Goal: Task Accomplishment & Management: Manage account settings

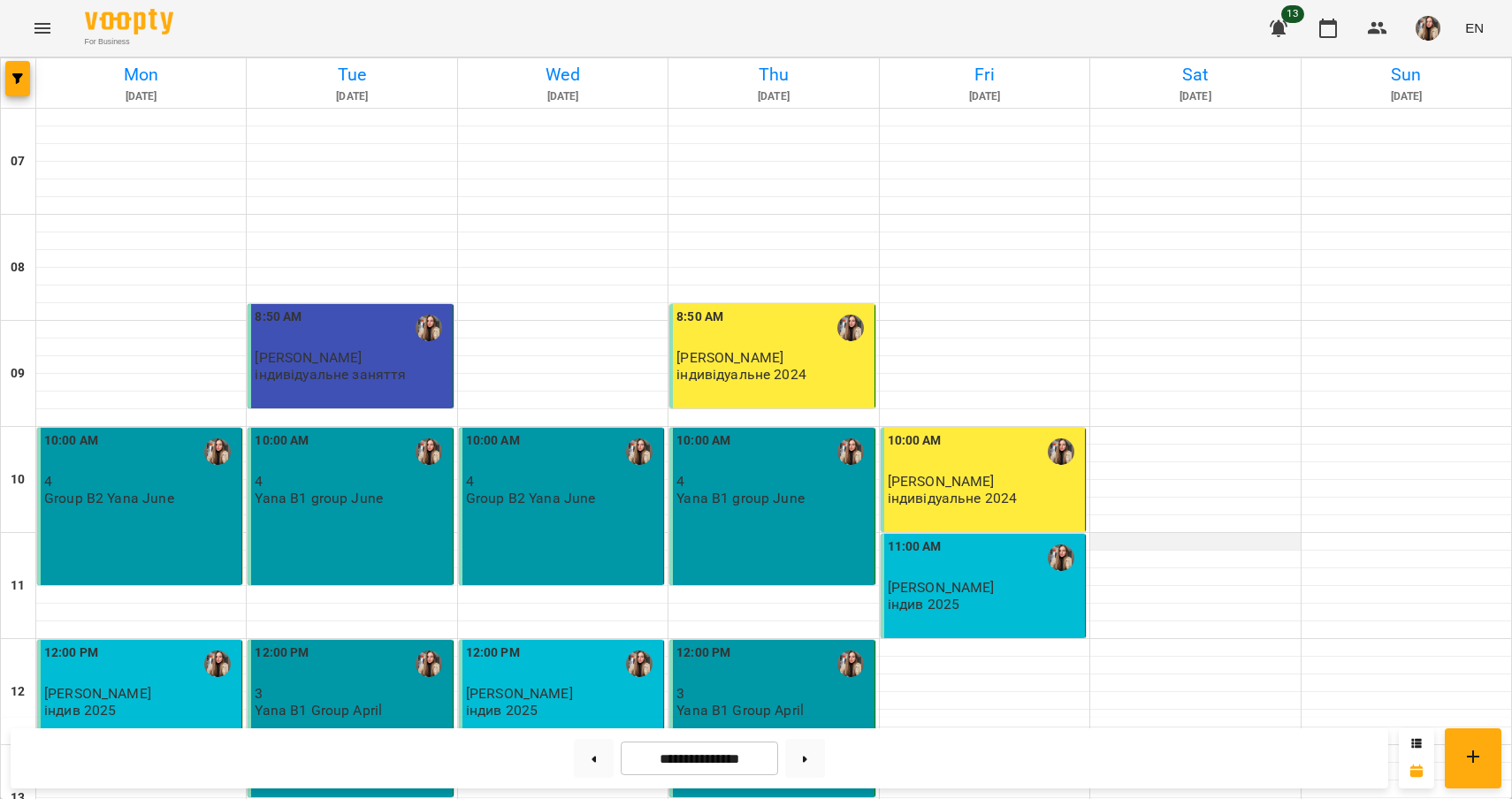
scroll to position [651, 0]
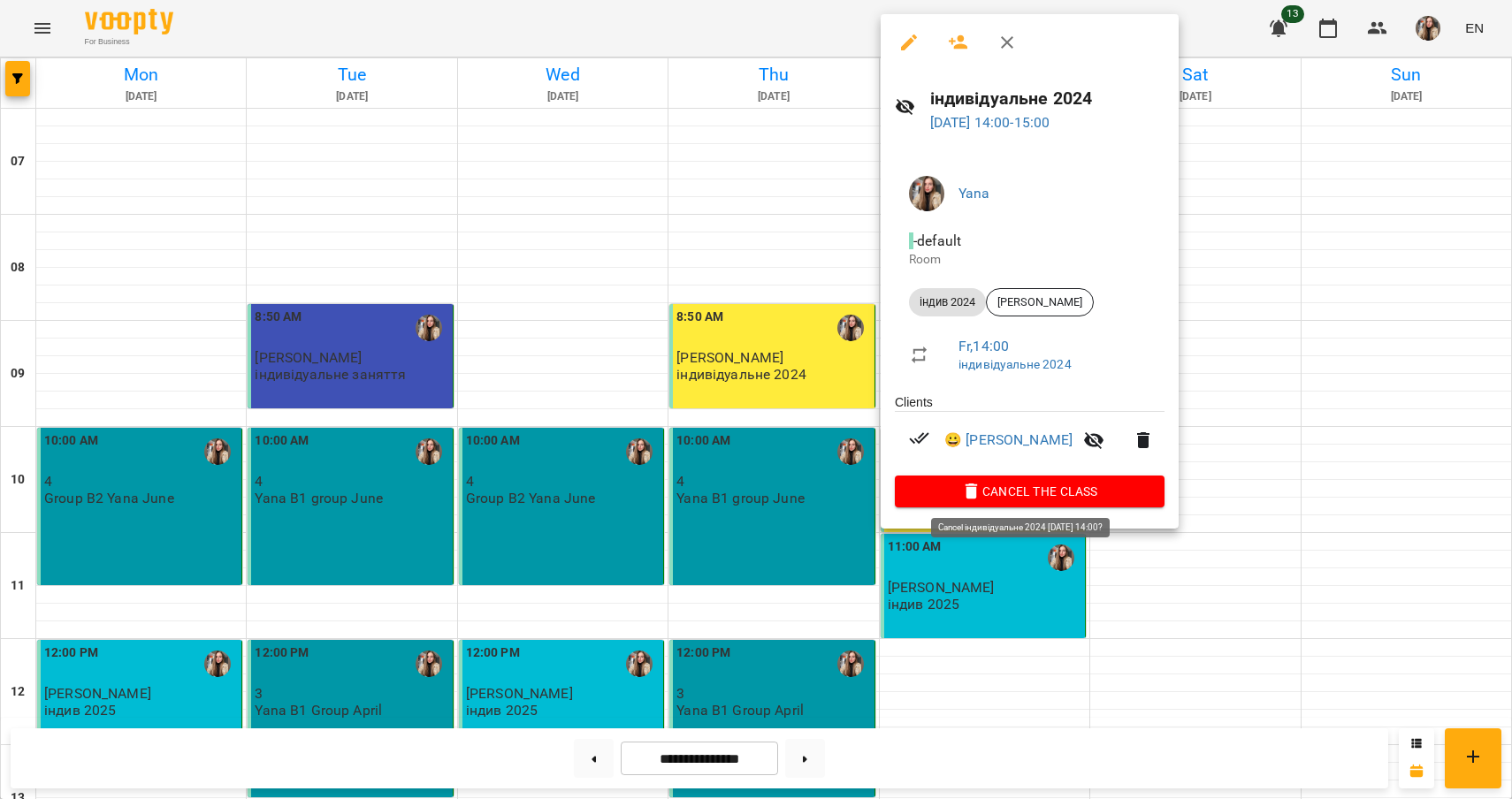
click at [1048, 491] on span "Cancel the class" at bounding box center [1029, 491] width 241 height 21
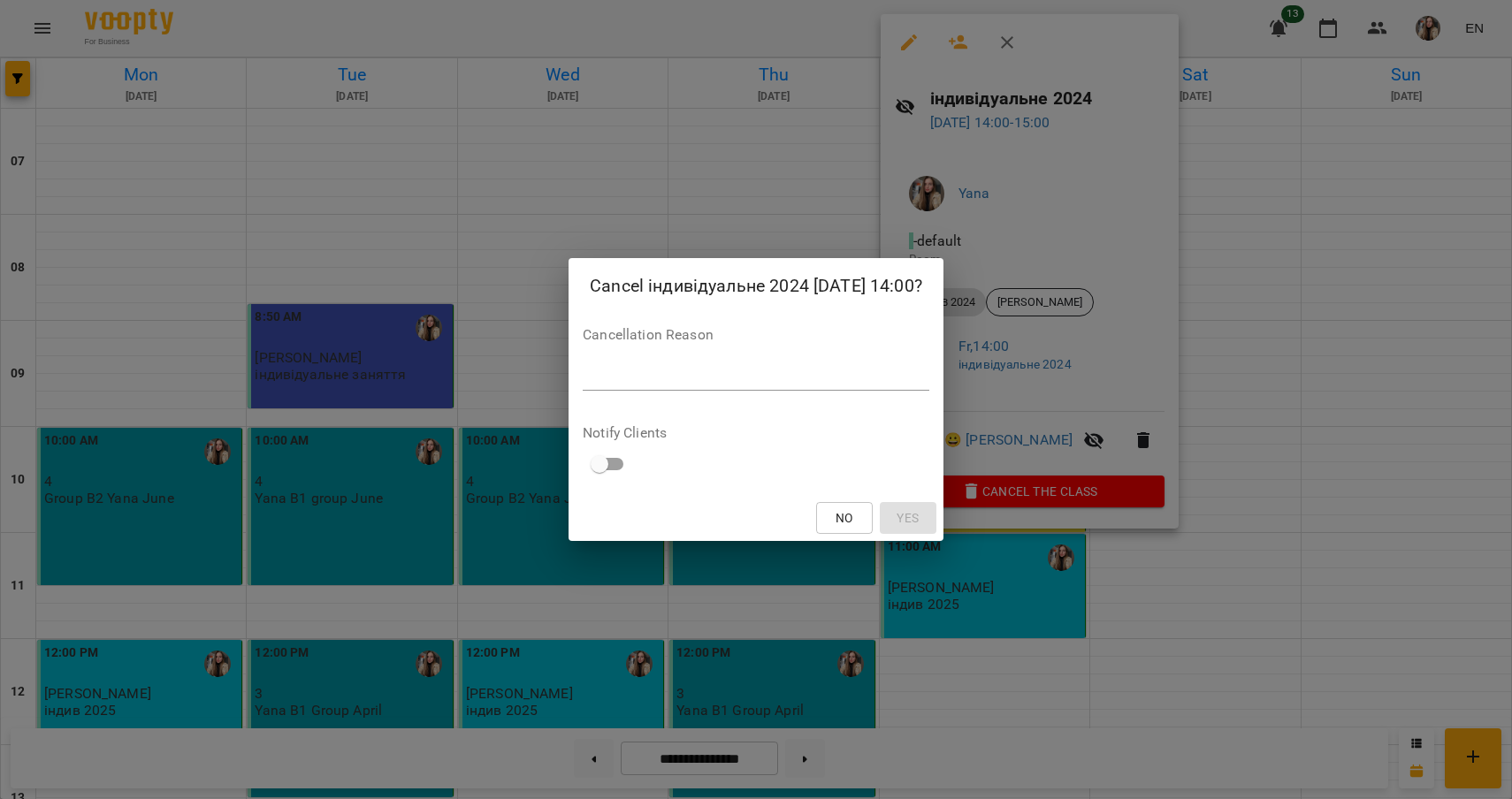
click at [826, 370] on textarea at bounding box center [756, 376] width 347 height 16
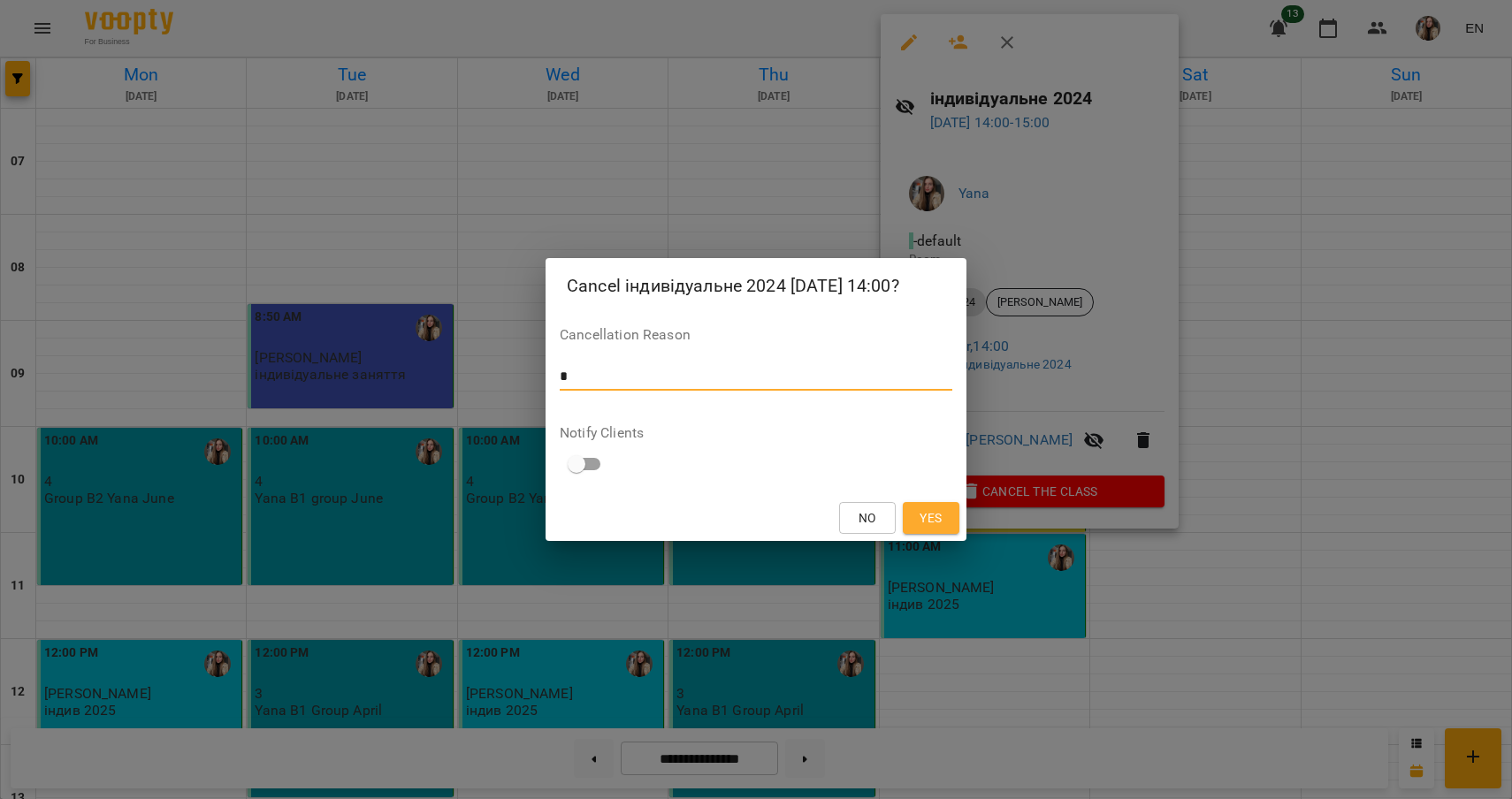
type textarea "*"
click at [941, 518] on span "Yes" at bounding box center [930, 518] width 22 height 21
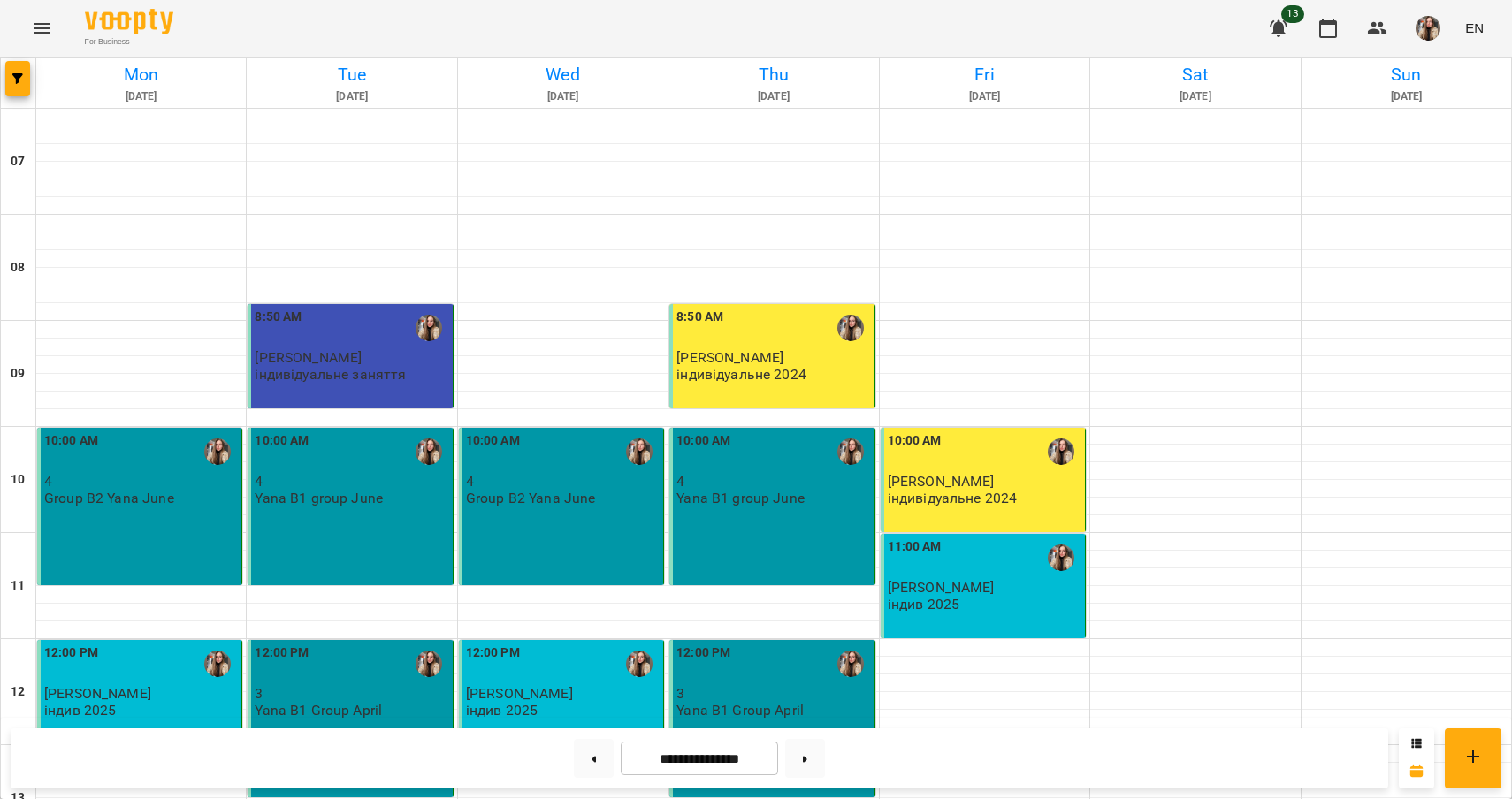
scroll to position [111, 0]
click at [824, 758] on button at bounding box center [805, 758] width 40 height 39
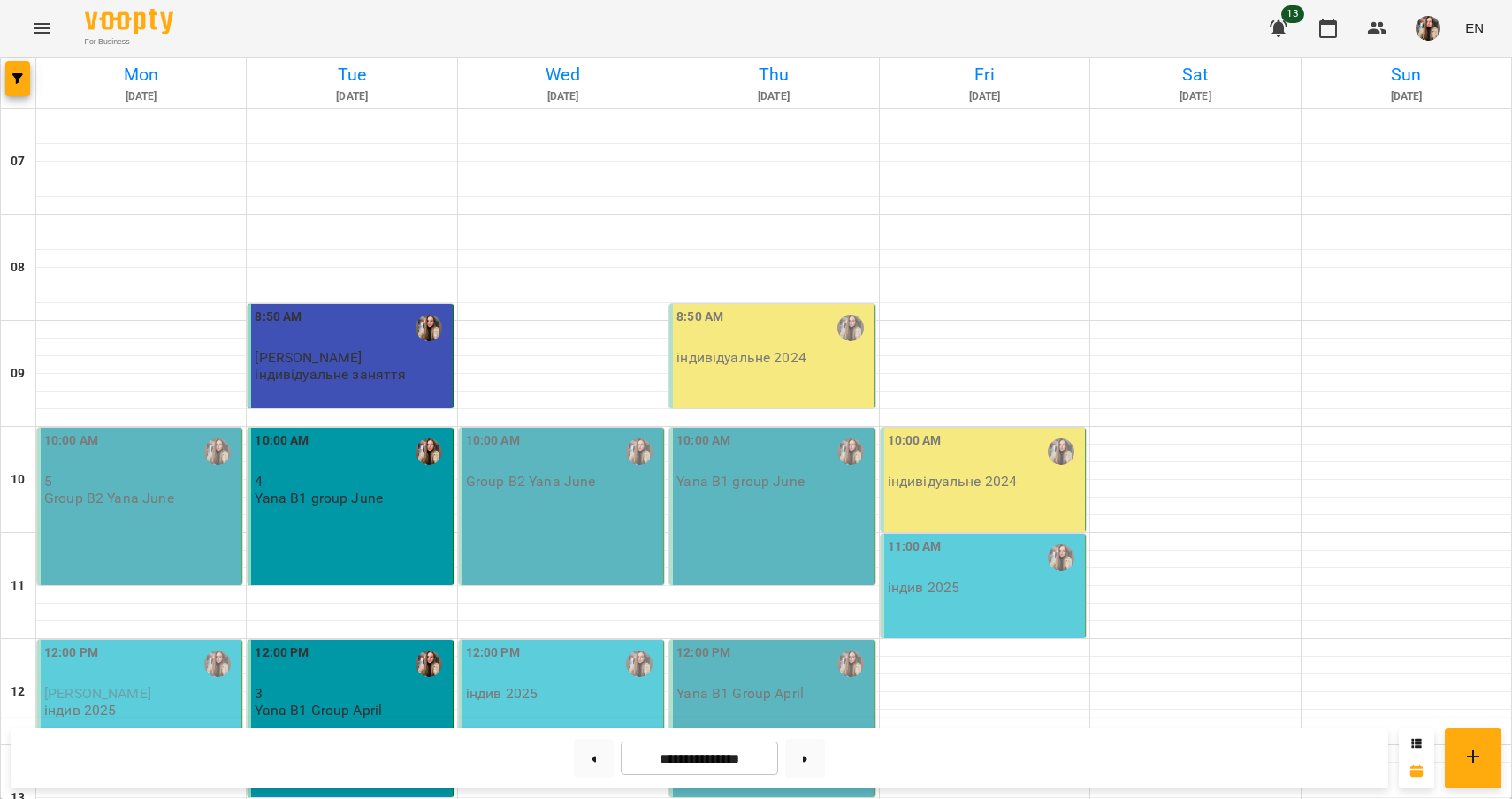
scroll to position [707, 0]
click at [595, 754] on button at bounding box center [594, 758] width 40 height 39
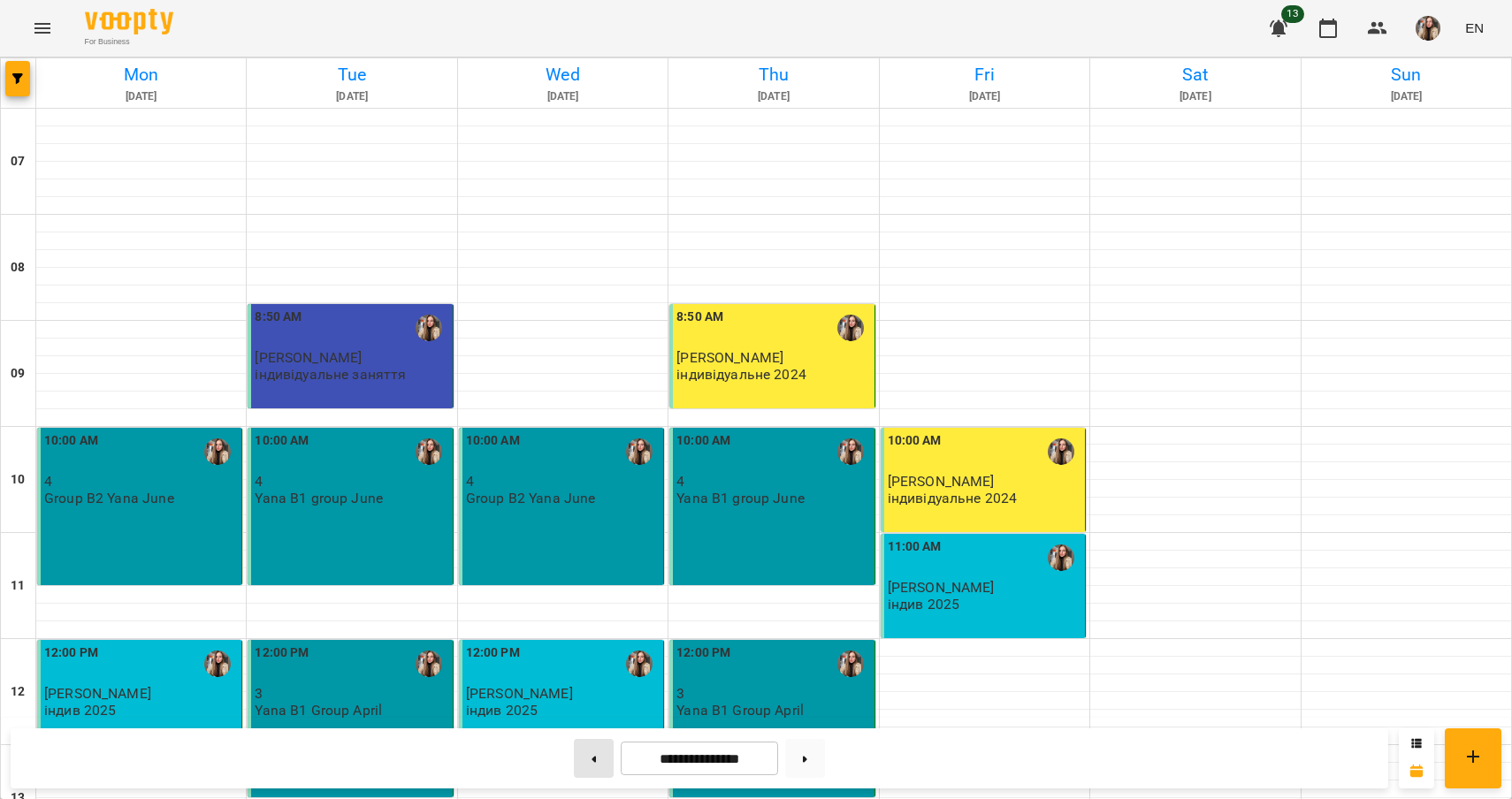
click at [593, 759] on icon at bounding box center [595, 759] width 4 height 6
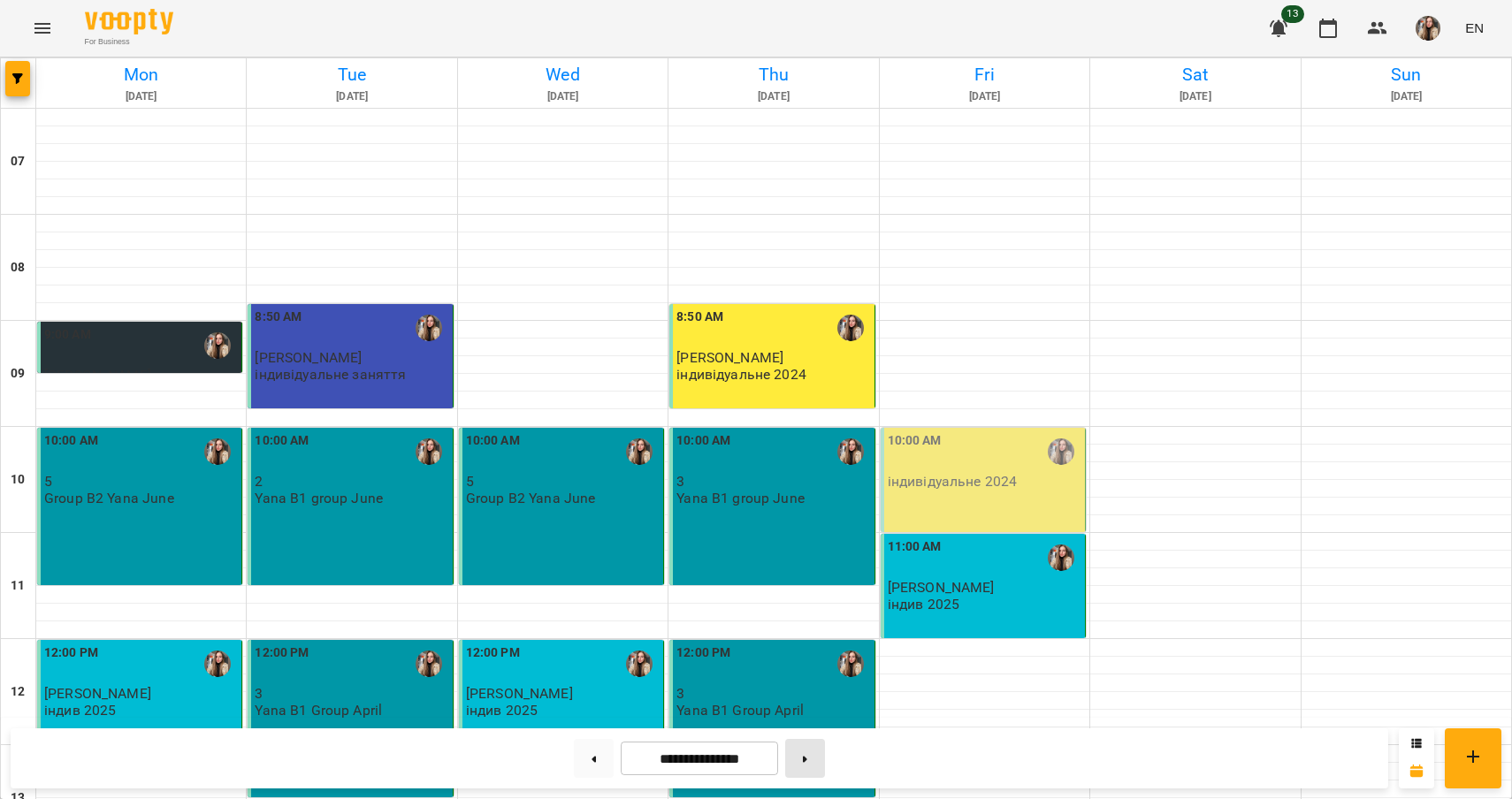
click at [807, 759] on icon at bounding box center [805, 759] width 4 height 6
type input "**********"
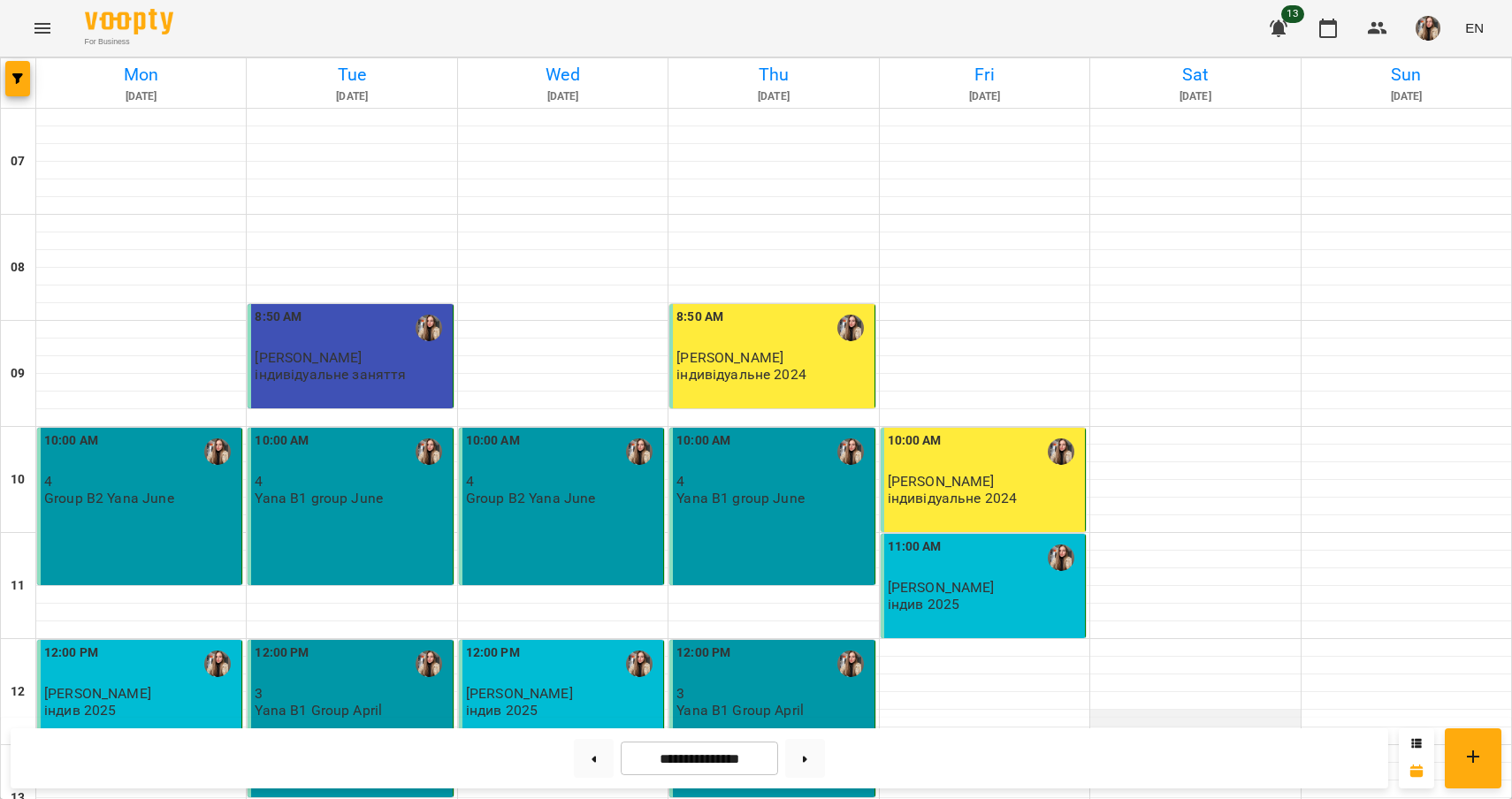
scroll to position [307, 0]
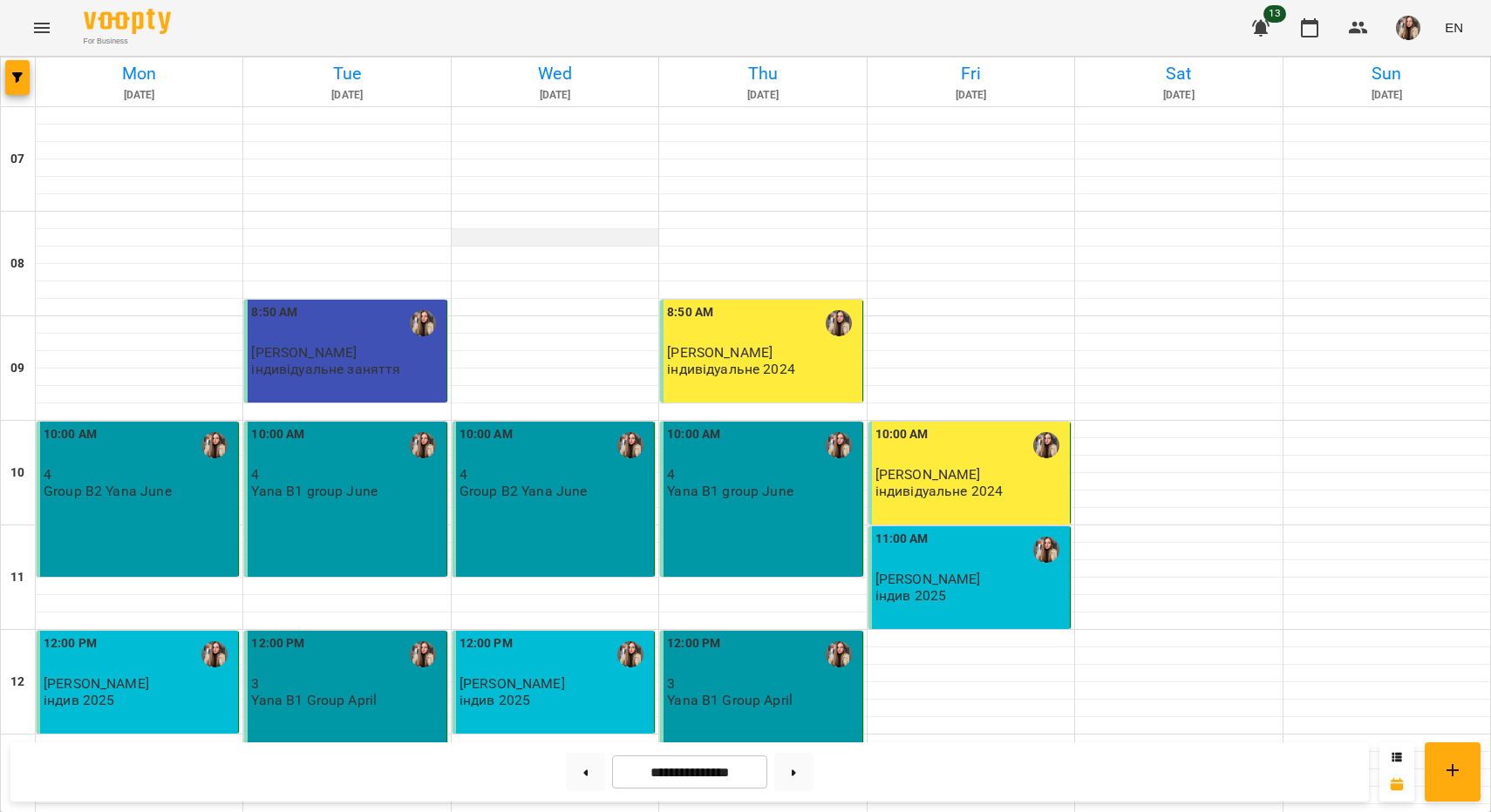
scroll to position [577, 0]
click at [793, 772] on button at bounding box center [794, 771] width 39 height 38
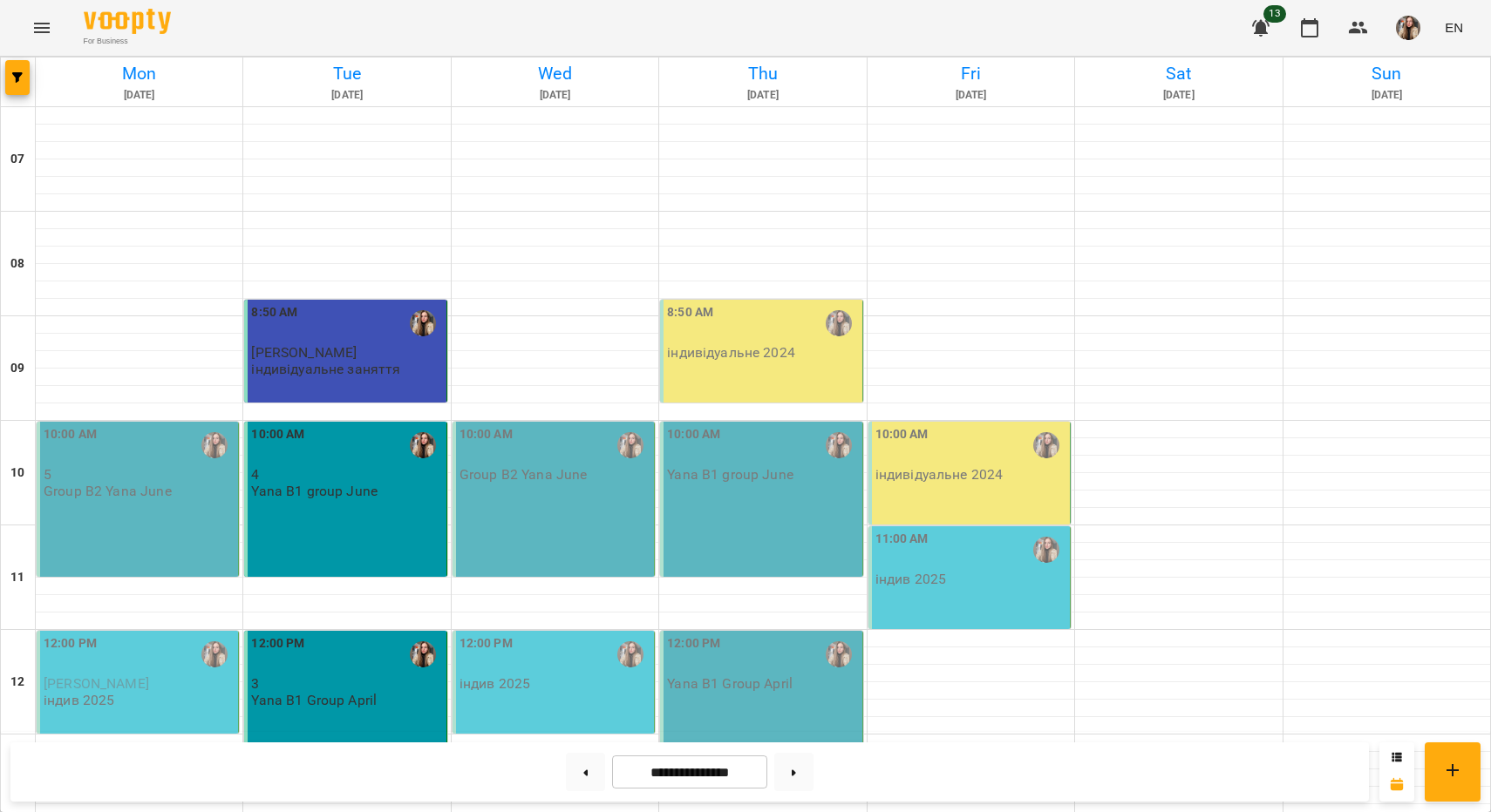
scroll to position [561, 0]
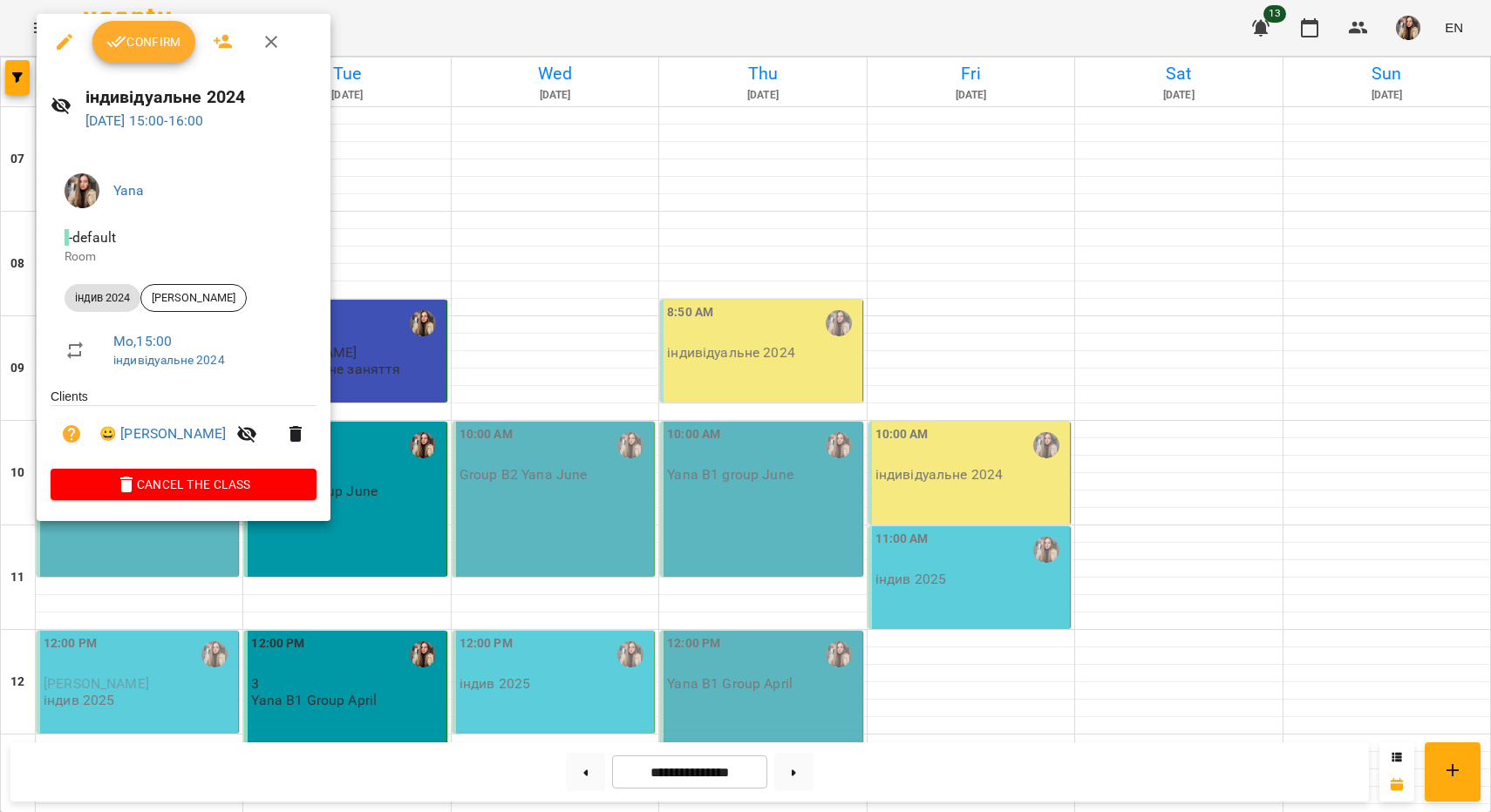
click at [277, 46] on icon "button" at bounding box center [271, 42] width 13 height 13
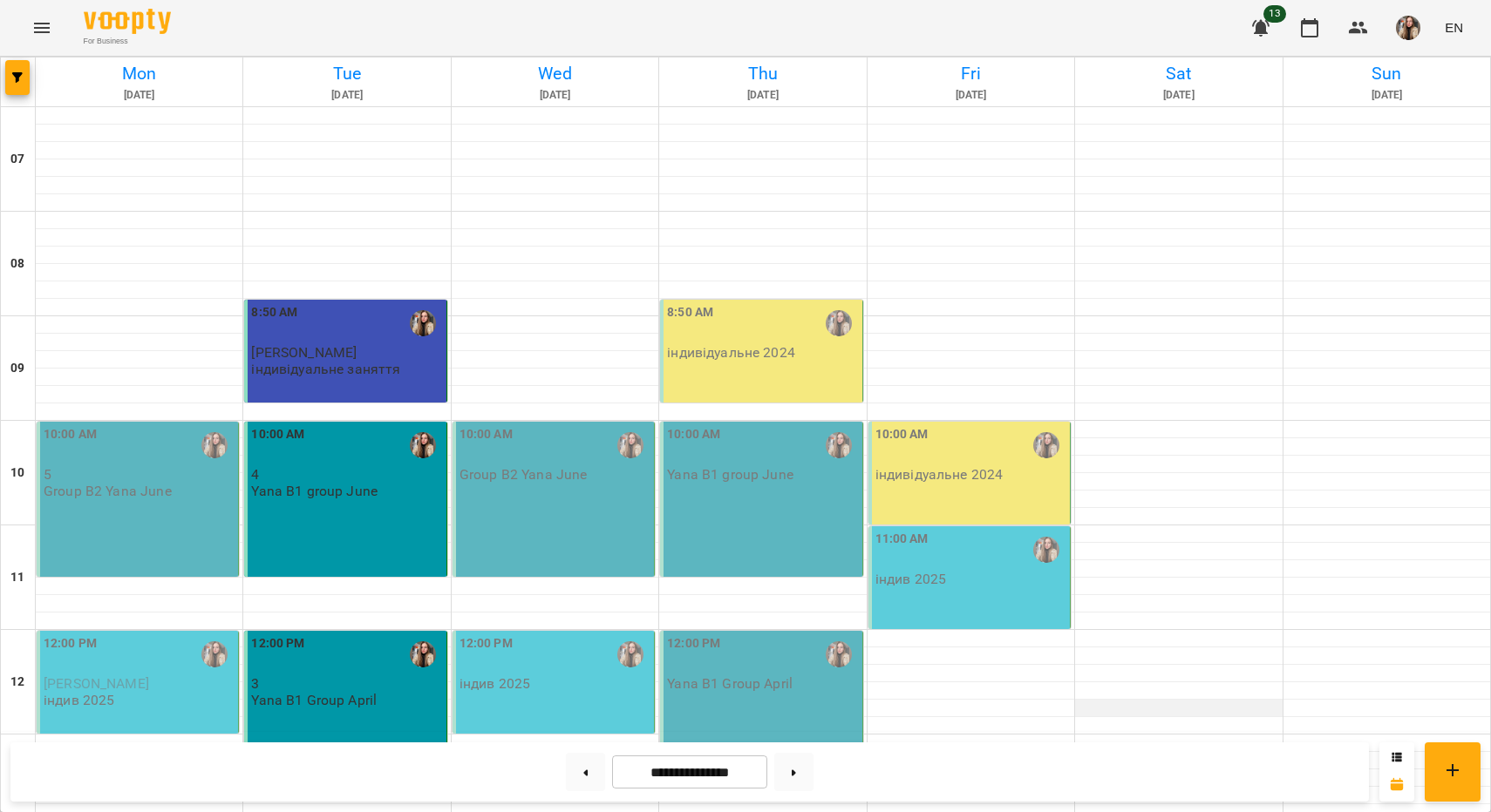
scroll to position [385, 0]
click at [578, 769] on button at bounding box center [585, 771] width 39 height 38
type input "**********"
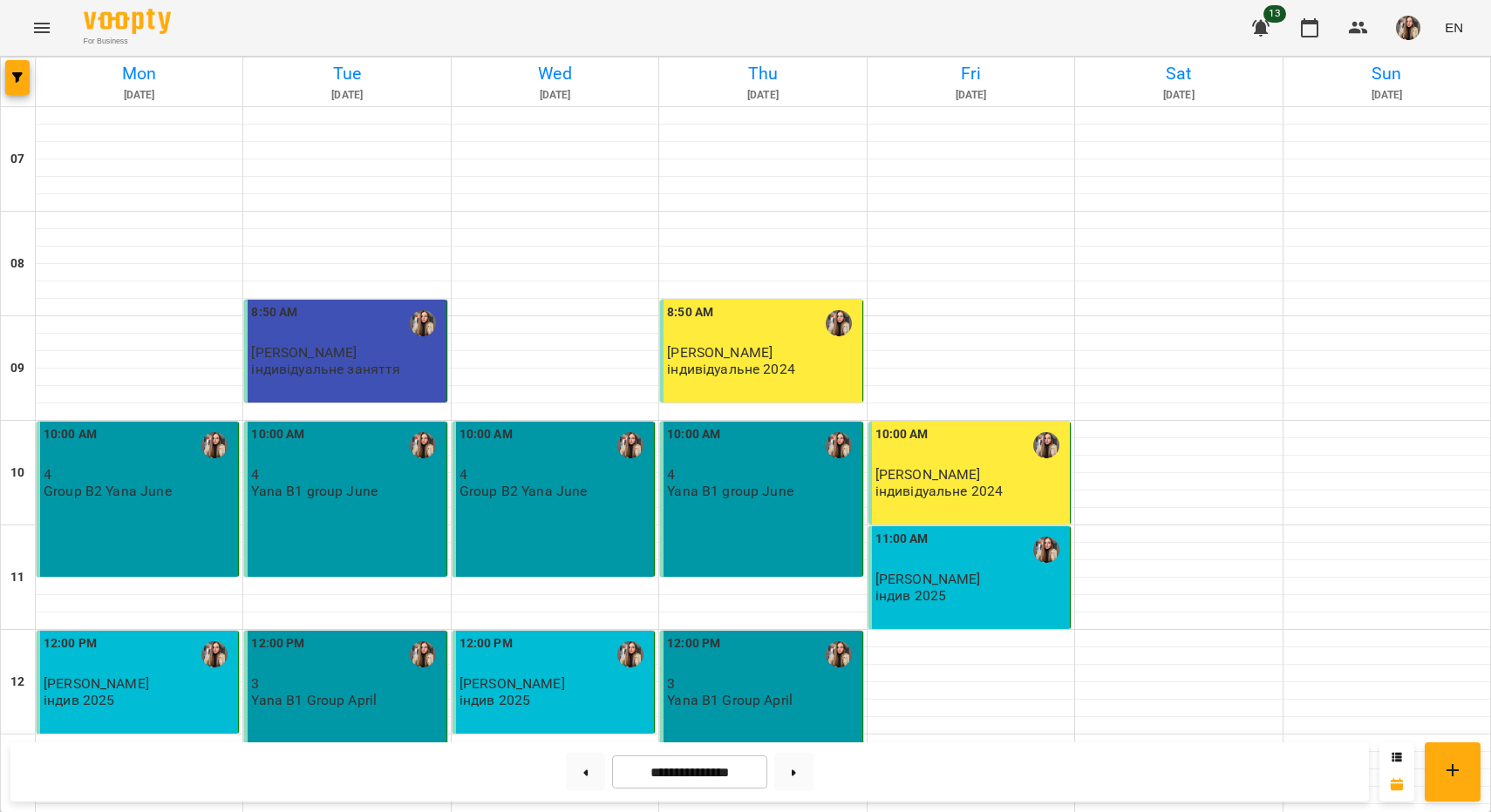
scroll to position [140, 0]
